Goal: Transaction & Acquisition: Obtain resource

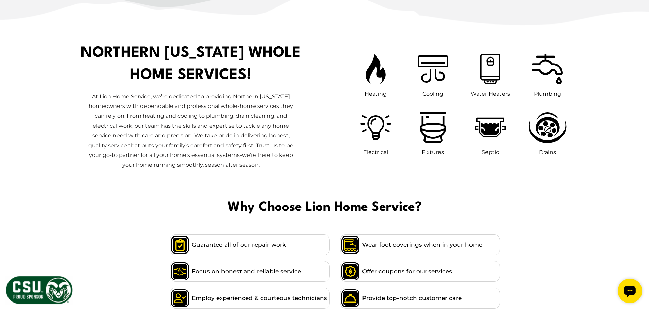
scroll to position [409, 0]
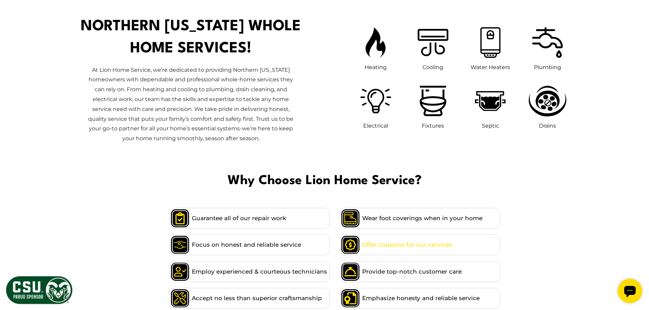
click at [410, 241] on span "Offer coupons for our services" at bounding box center [407, 244] width 90 height 9
click at [411, 242] on span "Offer coupons for our services" at bounding box center [407, 244] width 90 height 9
click at [358, 248] on span at bounding box center [351, 245] width 22 height 20
click at [409, 247] on span "Offer coupons for our services" at bounding box center [407, 244] width 90 height 9
click at [411, 243] on span "Offer coupons for our services" at bounding box center [407, 244] width 90 height 9
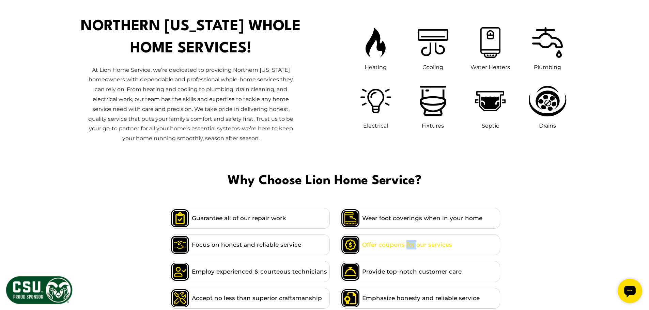
click at [411, 243] on span "Offer coupons for our services" at bounding box center [407, 244] width 90 height 9
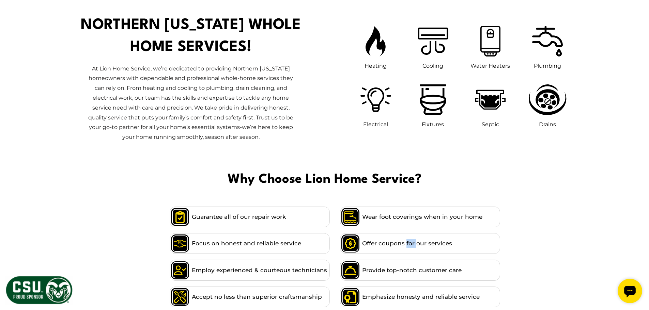
scroll to position [579, 0]
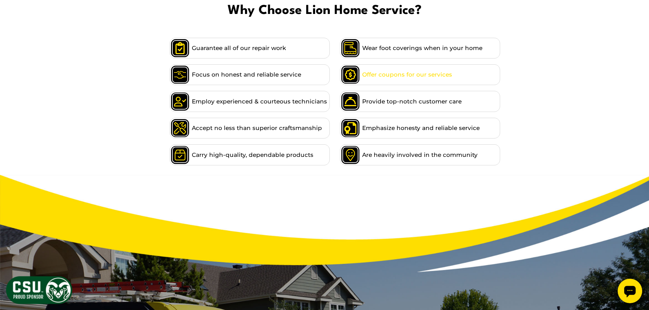
click at [352, 73] on span at bounding box center [351, 75] width 22 height 20
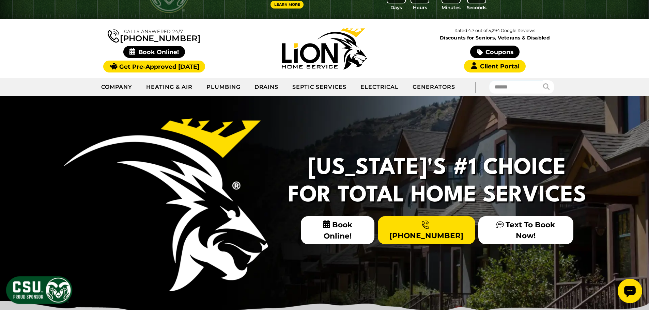
scroll to position [0, 0]
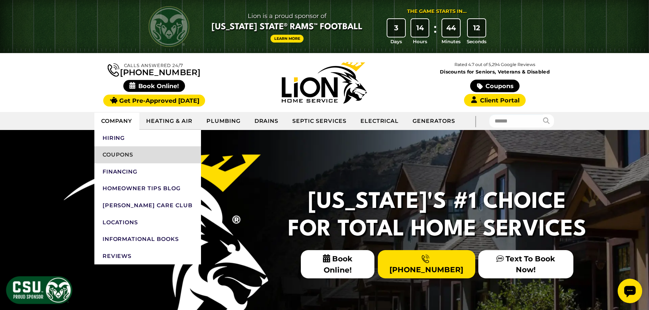
click at [117, 156] on link "Coupons" at bounding box center [147, 154] width 107 height 17
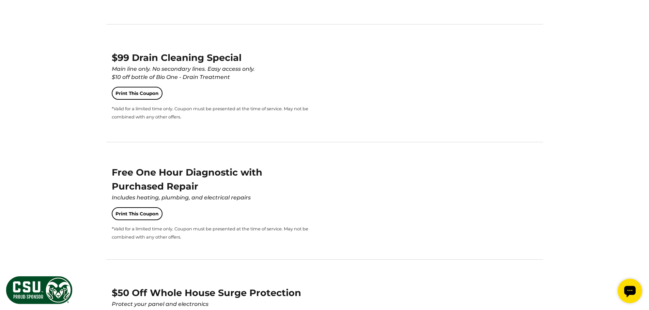
scroll to position [988, 0]
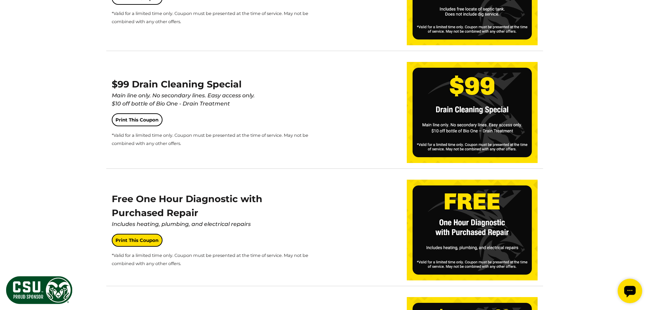
click at [141, 238] on link "Print This Coupon" at bounding box center [137, 240] width 51 height 13
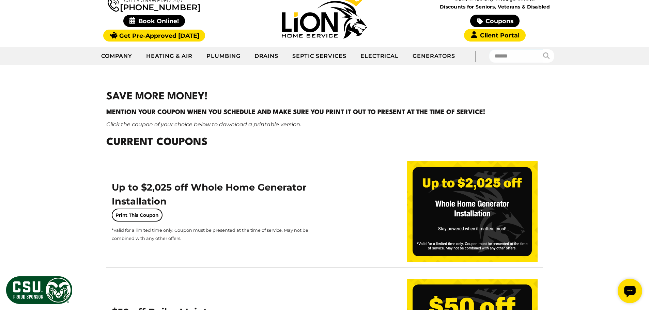
scroll to position [0, 0]
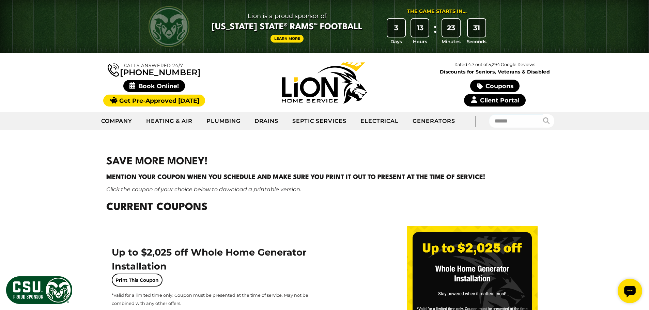
click at [492, 101] on link "Client Portal" at bounding box center [494, 100] width 61 height 13
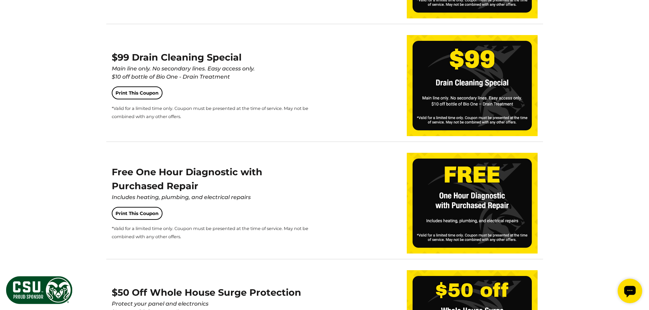
scroll to position [1022, 0]
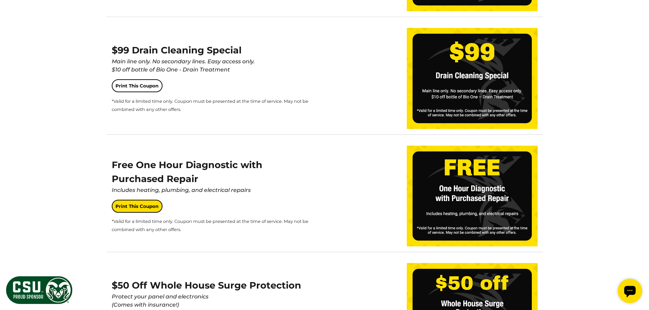
click at [125, 206] on link "Print This Coupon" at bounding box center [137, 206] width 51 height 13
